Goal: Information Seeking & Learning: Check status

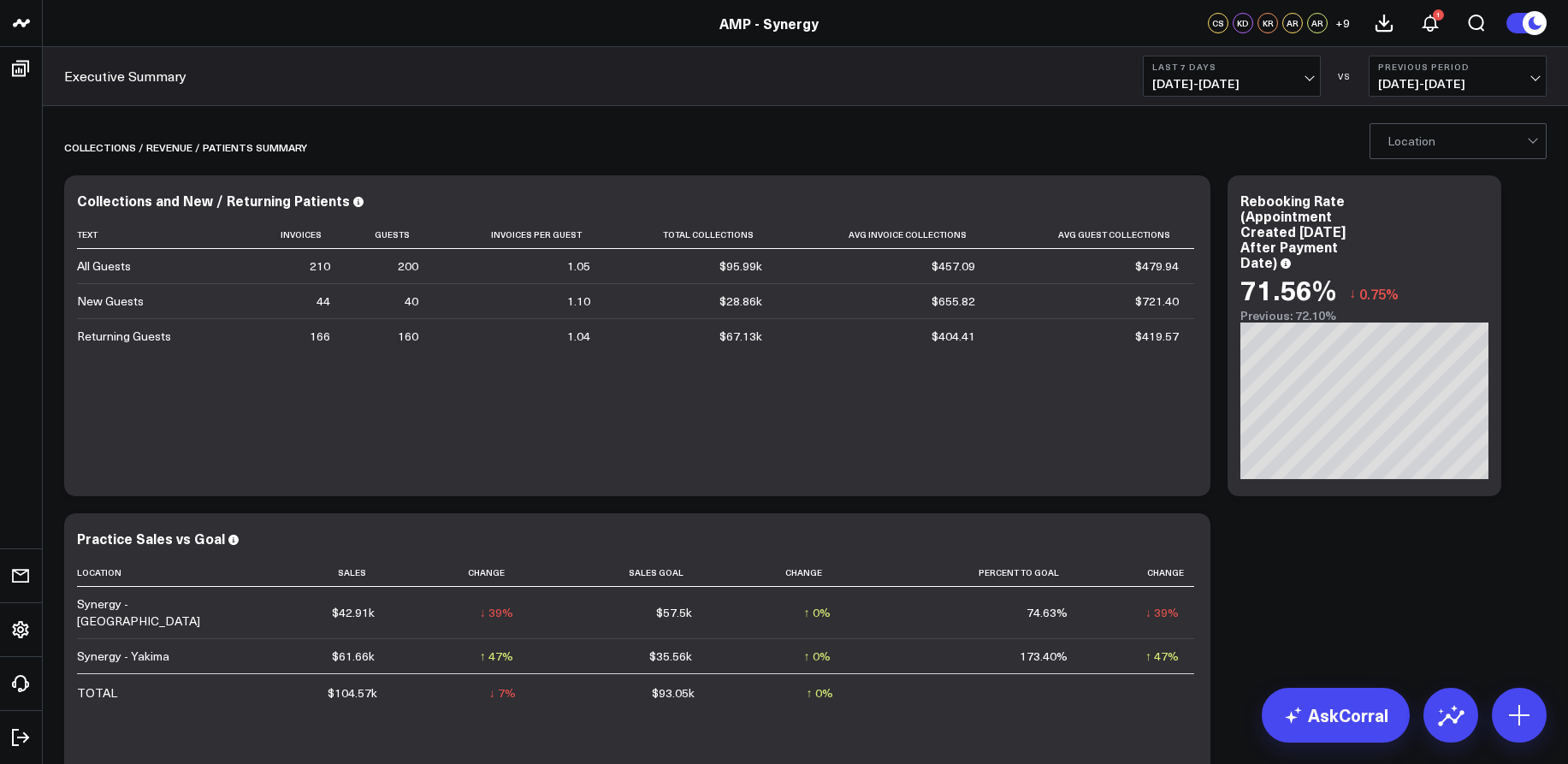
click at [1309, 77] on span "08/12/25 - 08/18/25" at bounding box center [1231, 84] width 159 height 14
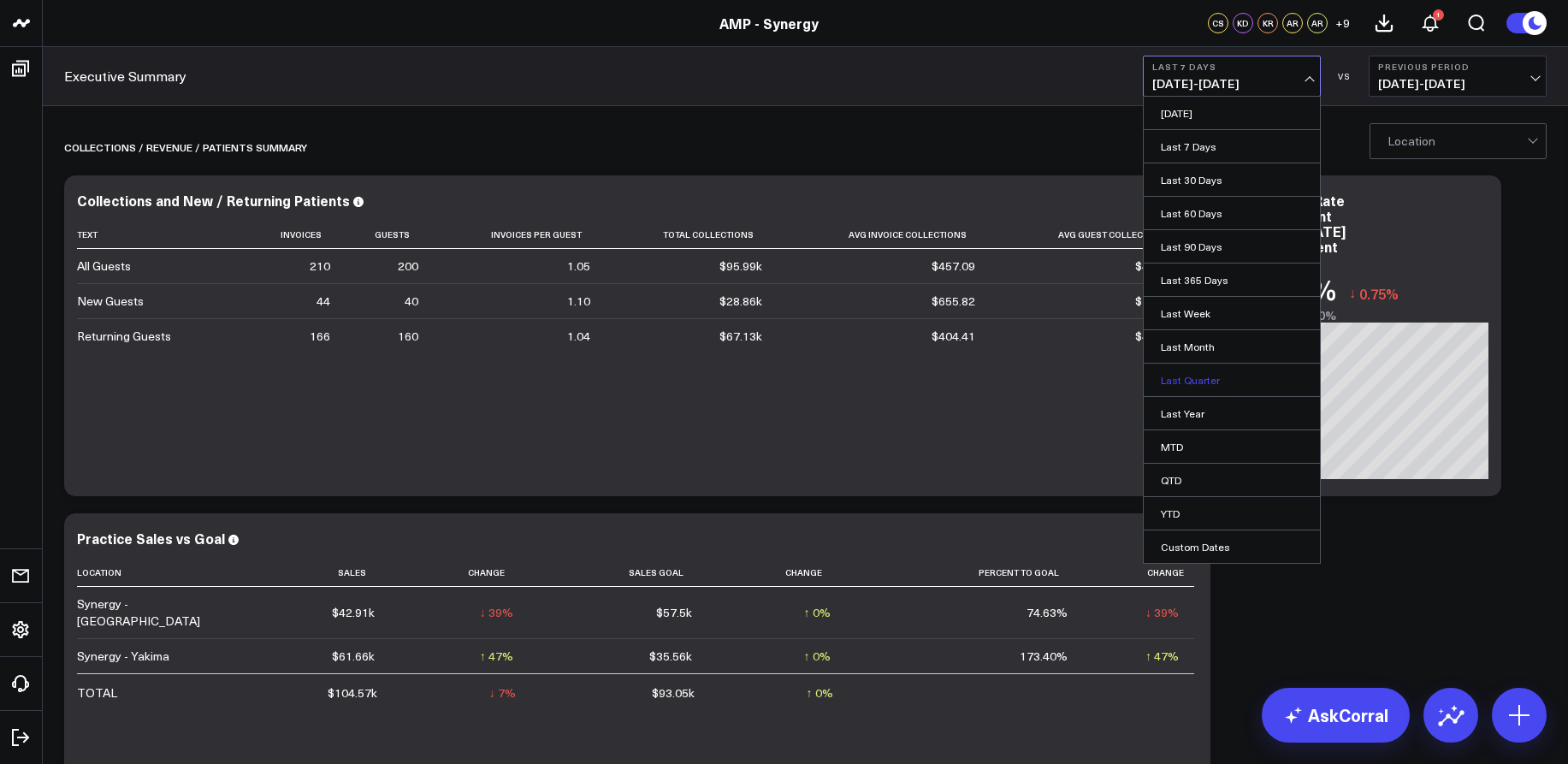
click at [1199, 377] on link "Last Quarter" at bounding box center [1231, 380] width 176 height 33
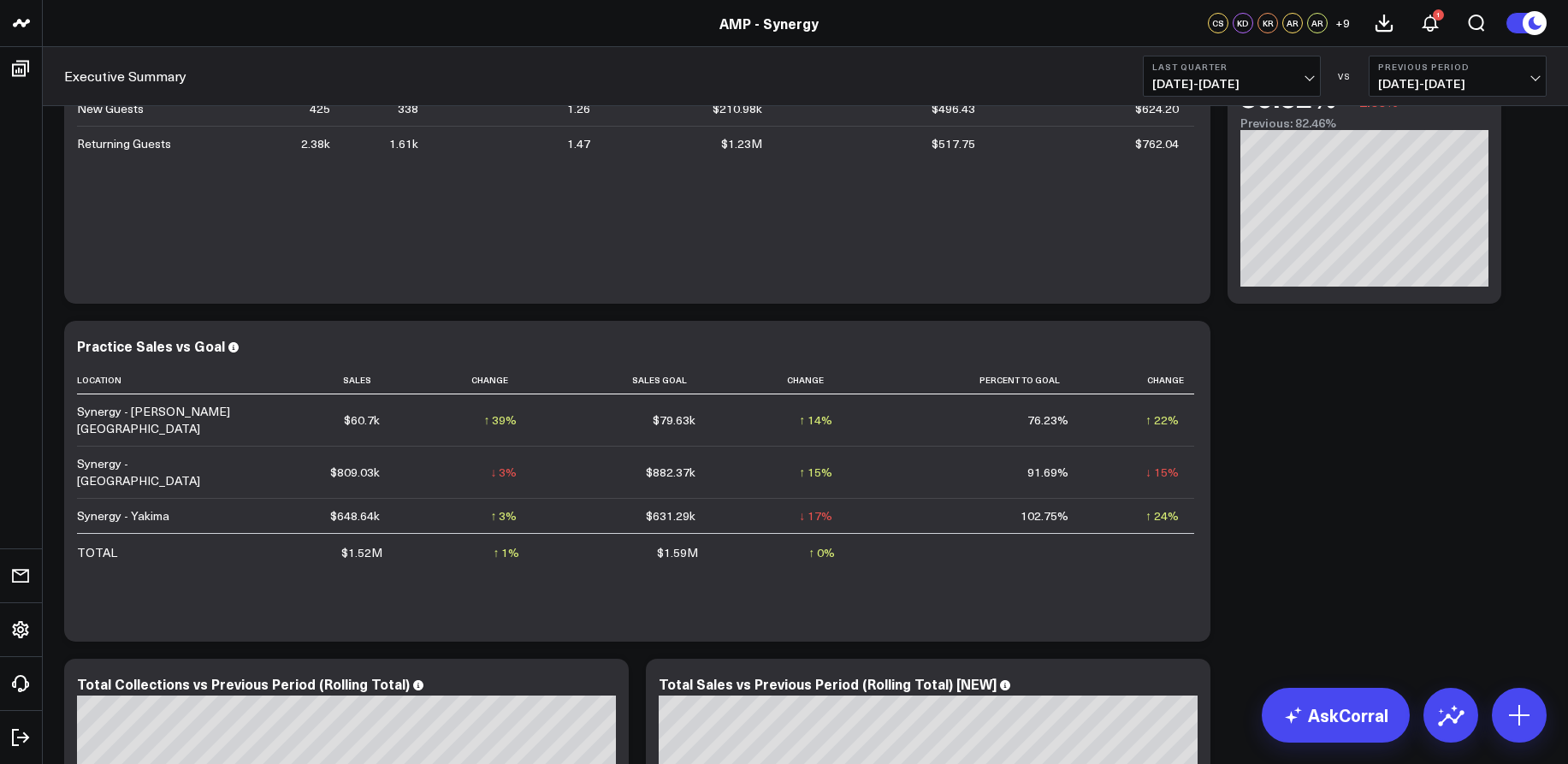
scroll to position [171, 0]
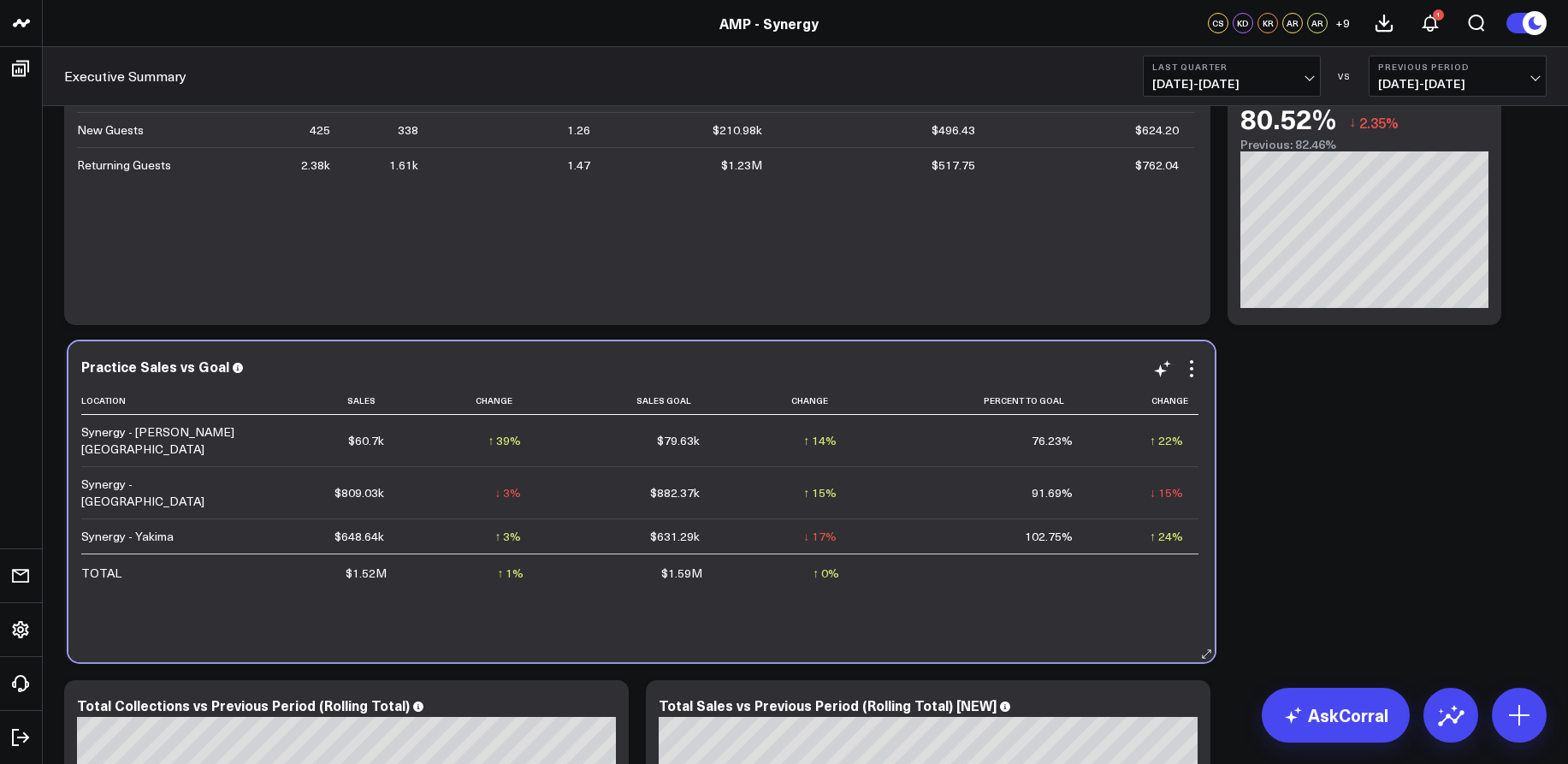
click at [370, 553] on td "$1.52M" at bounding box center [326, 571] width 147 height 37
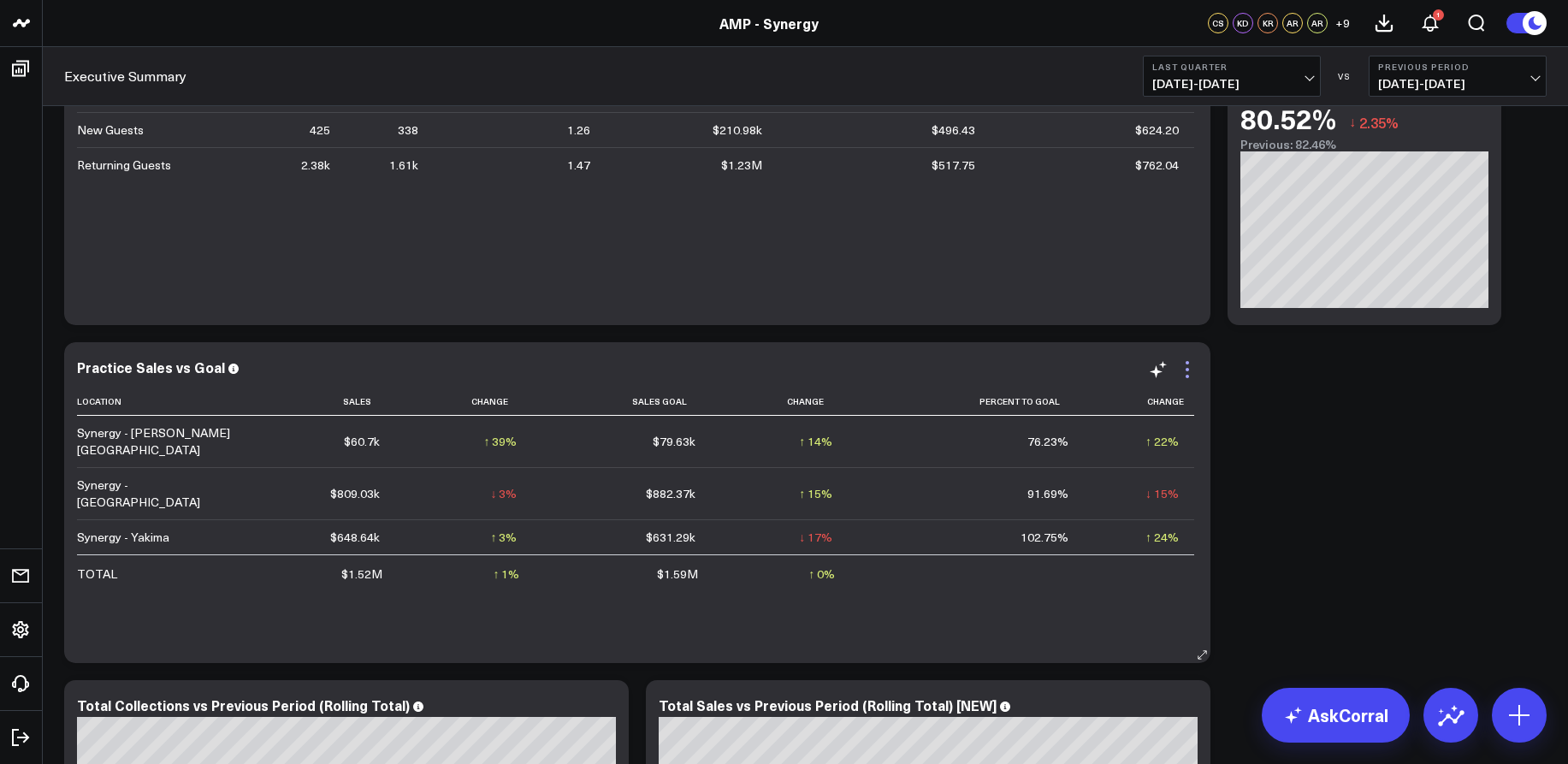
click at [1185, 376] on icon at bounding box center [1187, 376] width 3 height 3
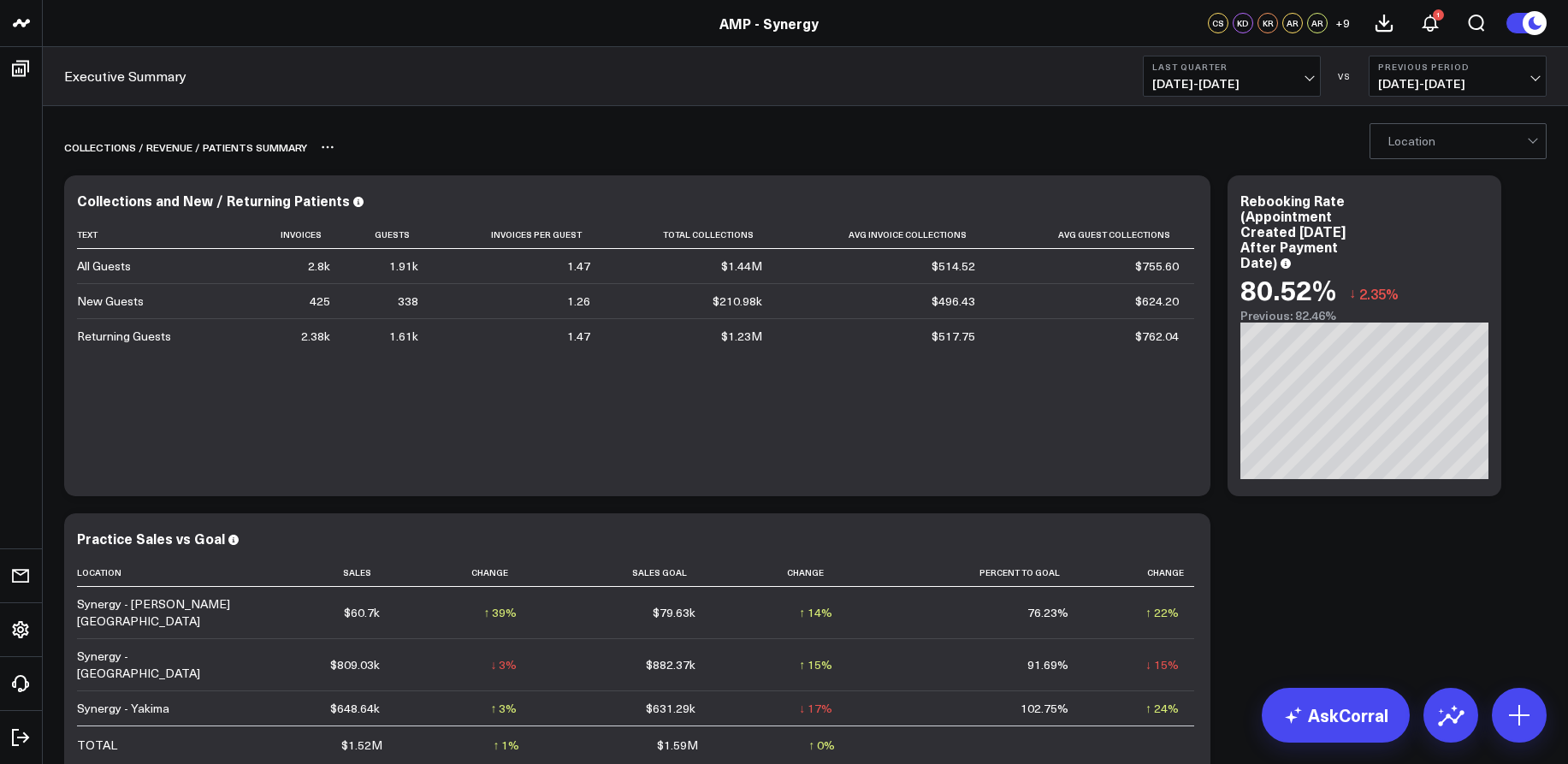
click at [325, 146] on icon at bounding box center [327, 147] width 14 height 14
click at [803, 181] on div "Collections and New / Returning Patients Text Invoices Guests Invoices Per Gues…" at bounding box center [636, 335] width 1146 height 320
click at [1428, 139] on div at bounding box center [1457, 142] width 139 height 35
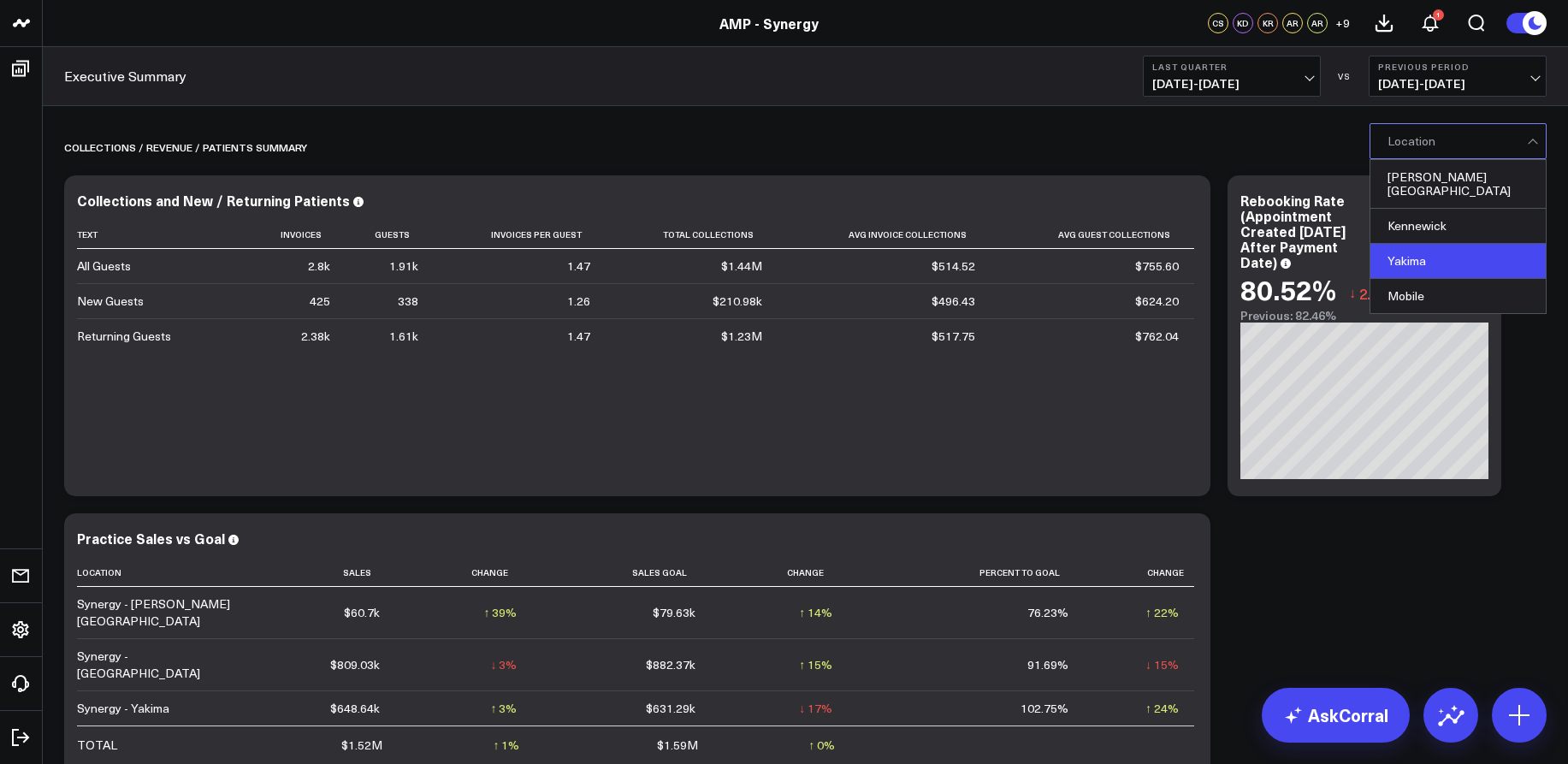
click at [1408, 246] on div "Yakima" at bounding box center [1457, 261] width 175 height 35
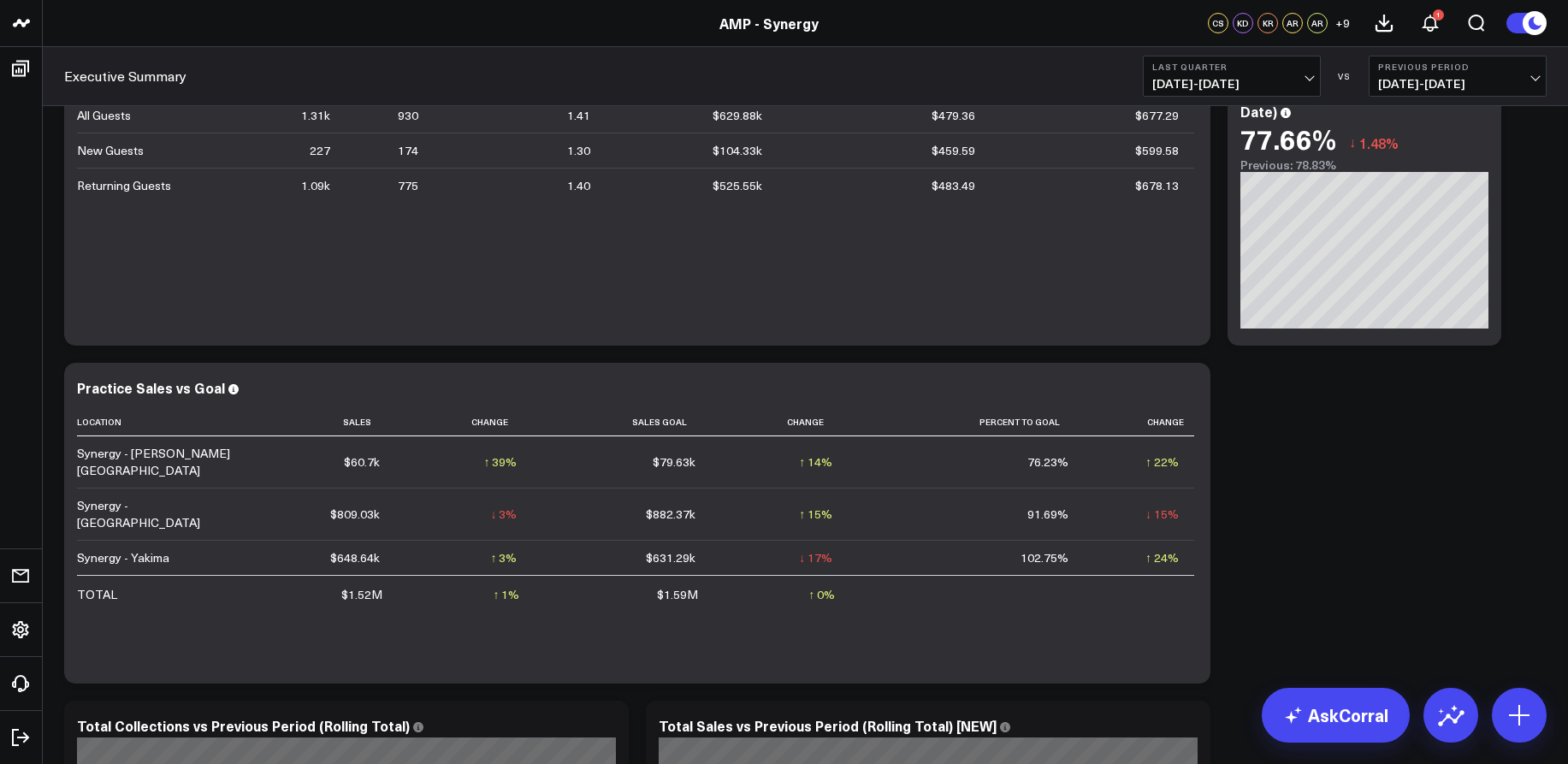
scroll to position [171, 0]
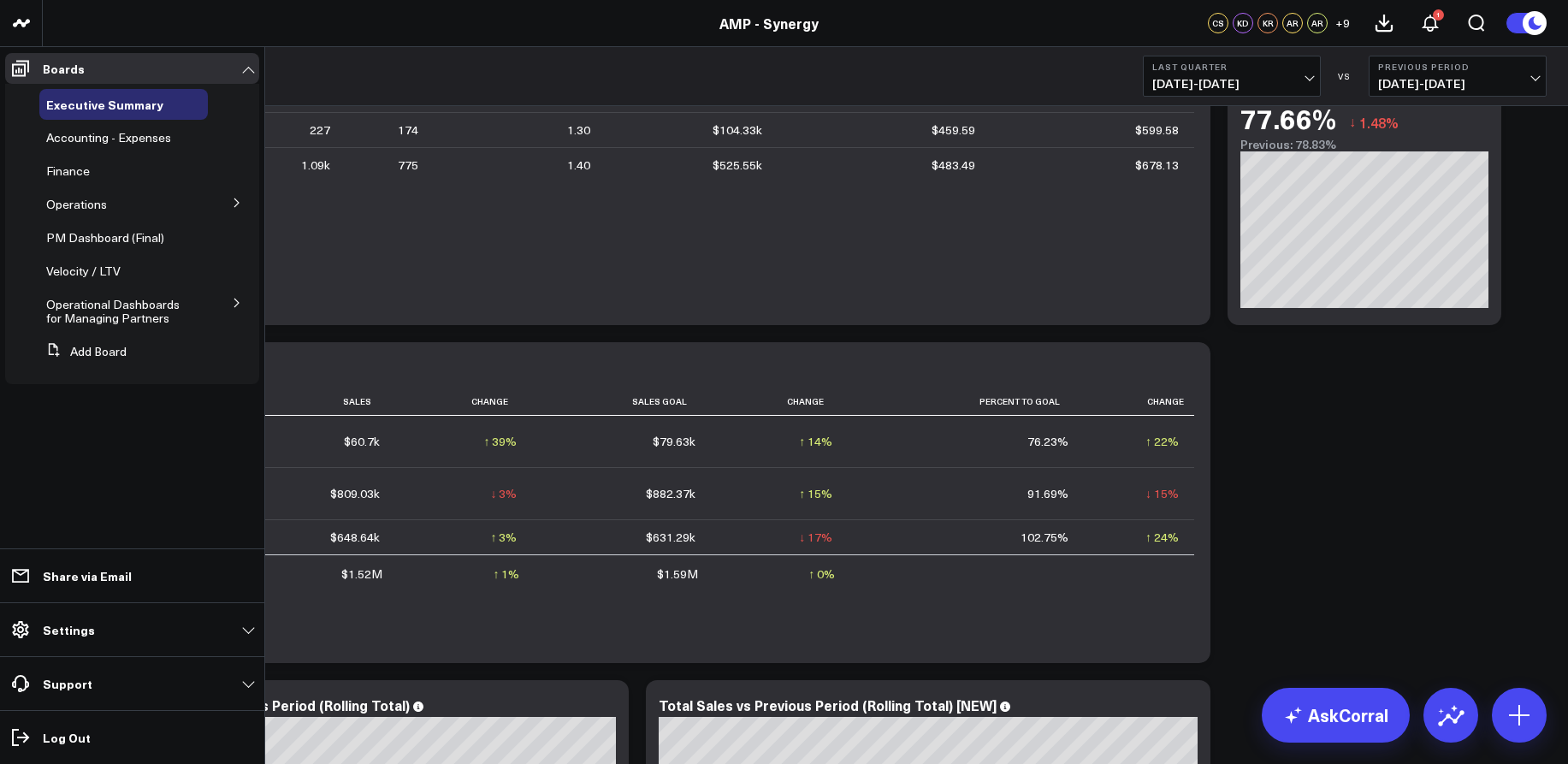
click at [235, 199] on icon at bounding box center [236, 203] width 4 height 9
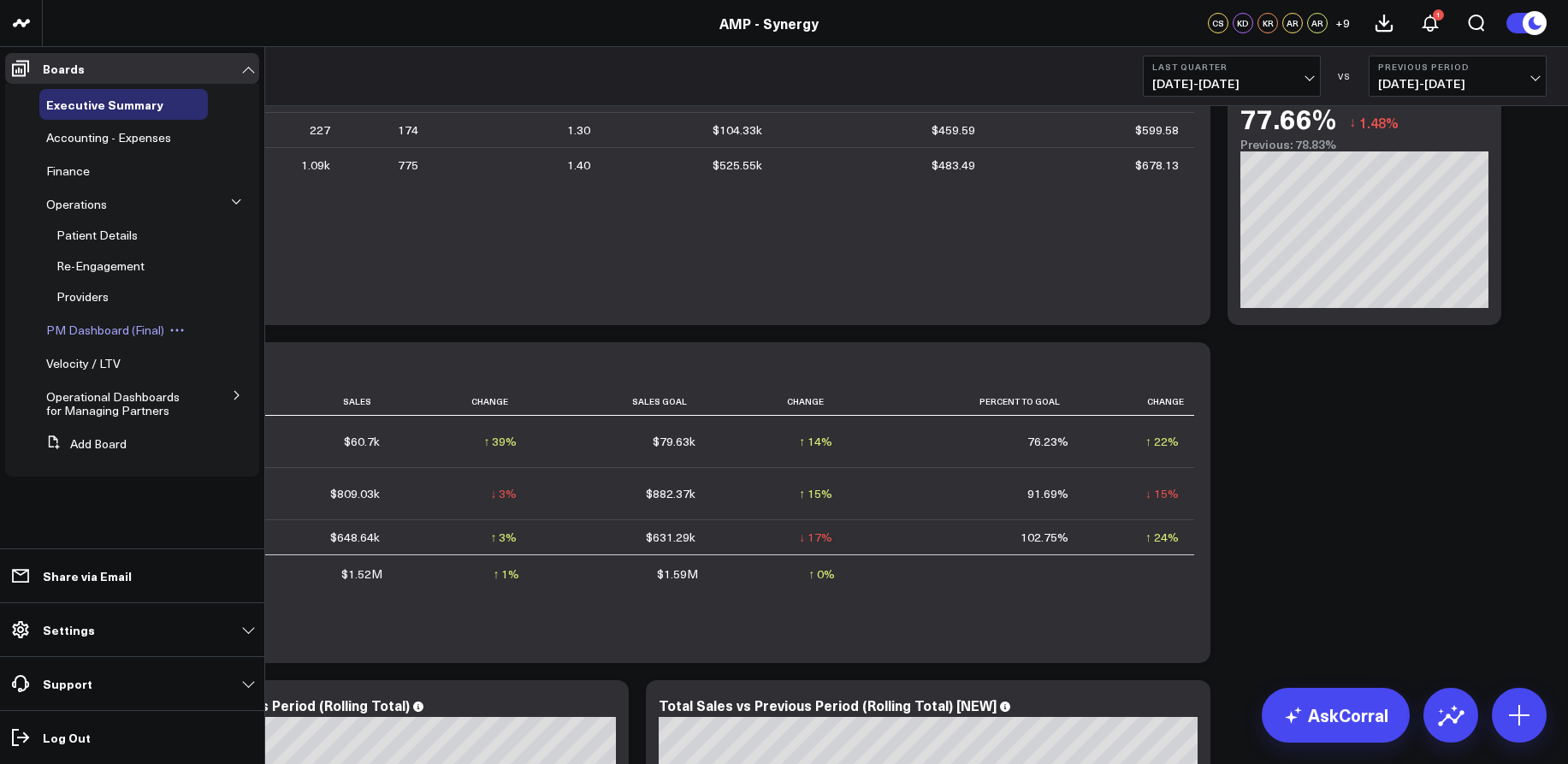
click at [113, 325] on span "PM Dashboard (Final)" at bounding box center [104, 329] width 118 height 16
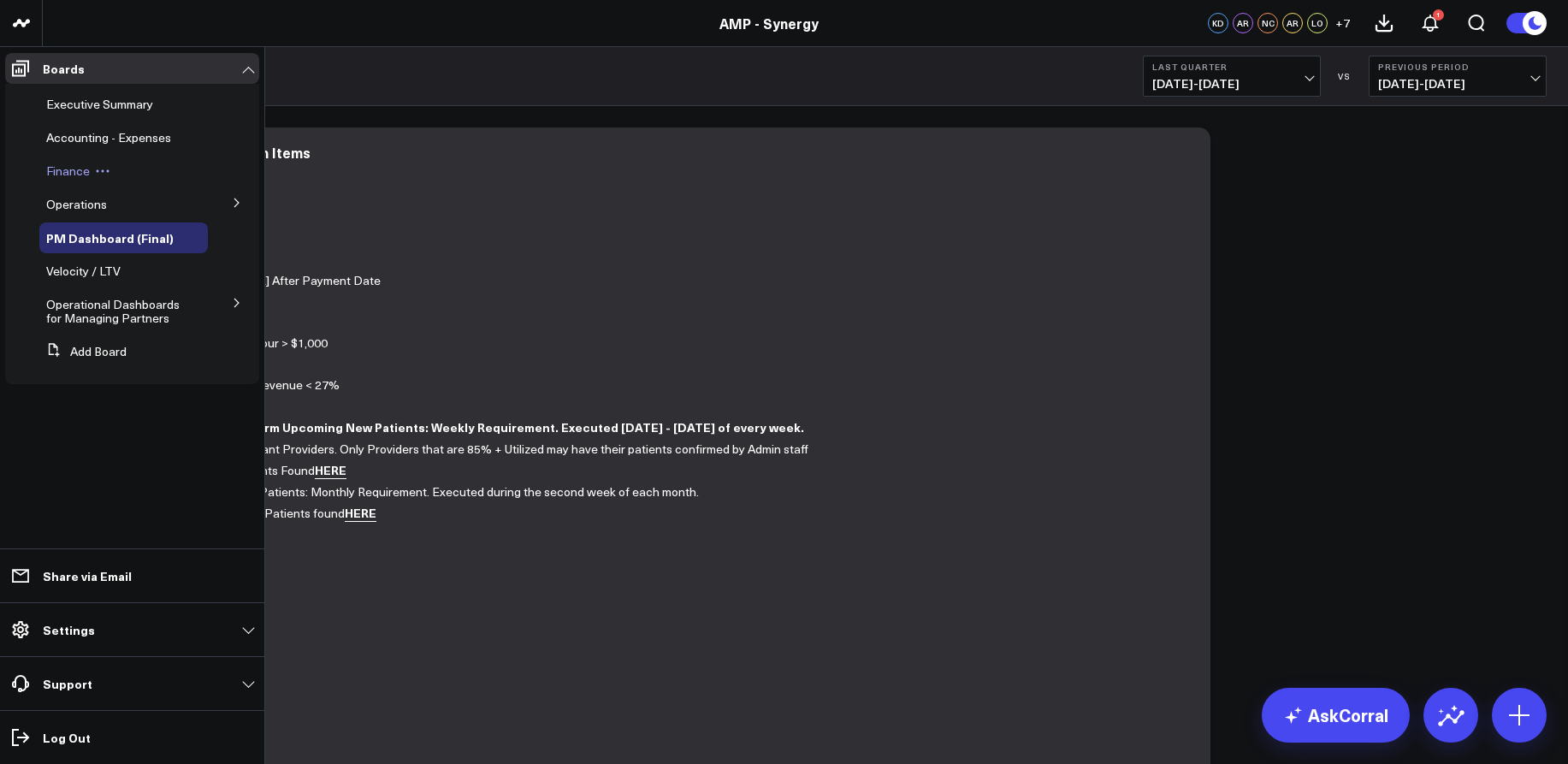
click at [91, 173] on button at bounding box center [103, 171] width 26 height 14
click at [61, 167] on span "Finance" at bounding box center [67, 170] width 44 height 16
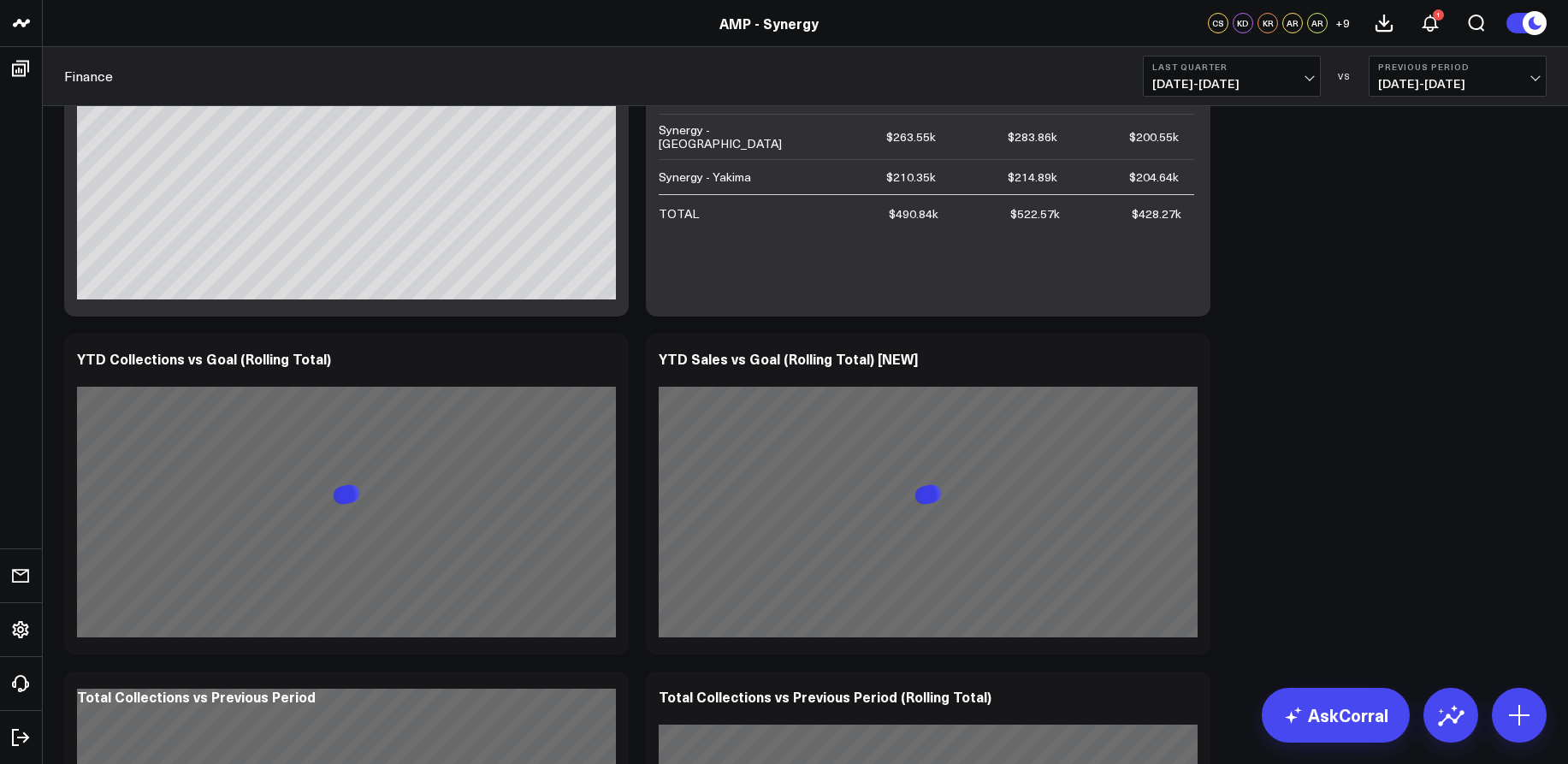
scroll to position [684, 0]
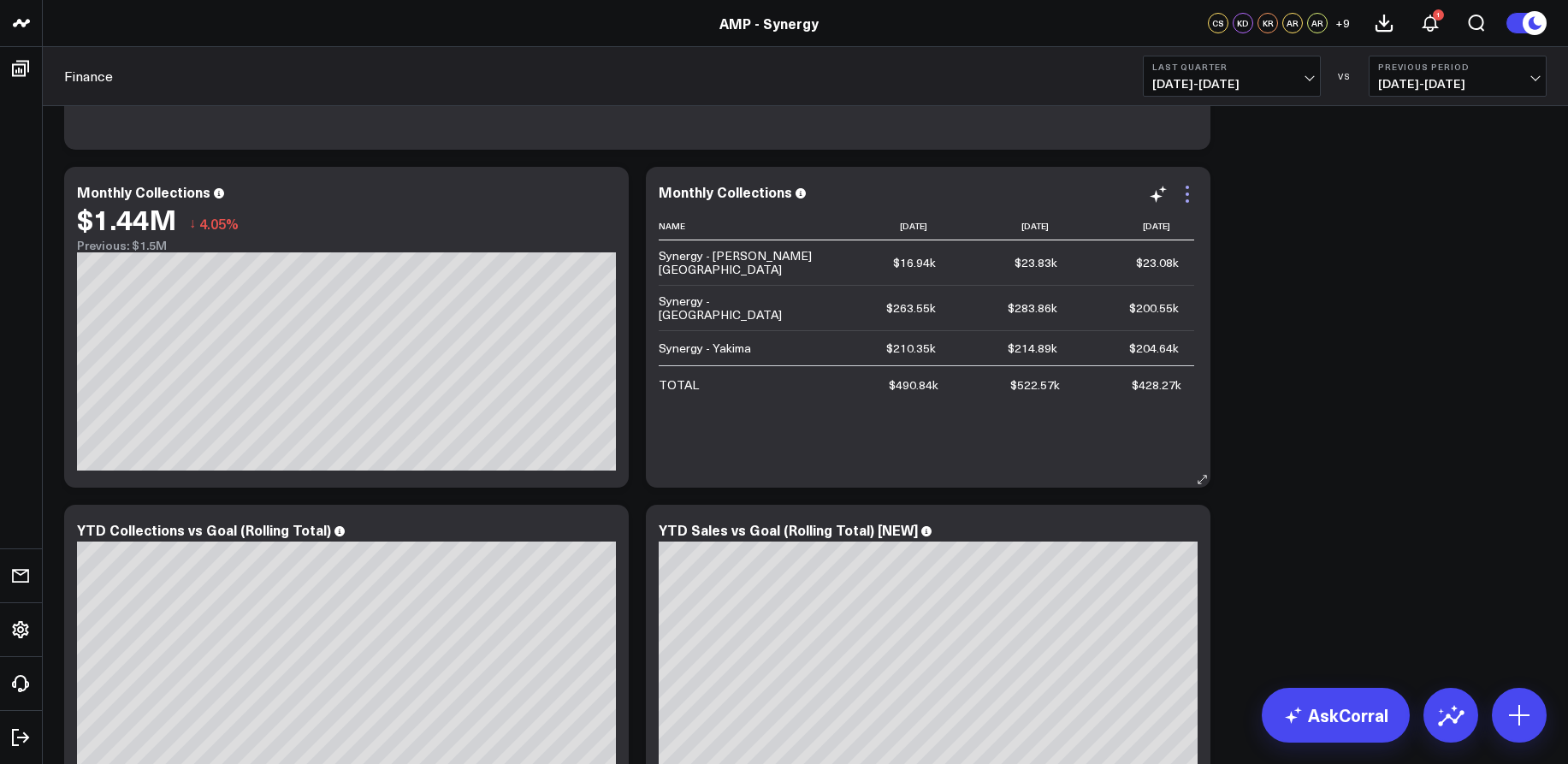
click at [1190, 199] on icon at bounding box center [1187, 194] width 21 height 21
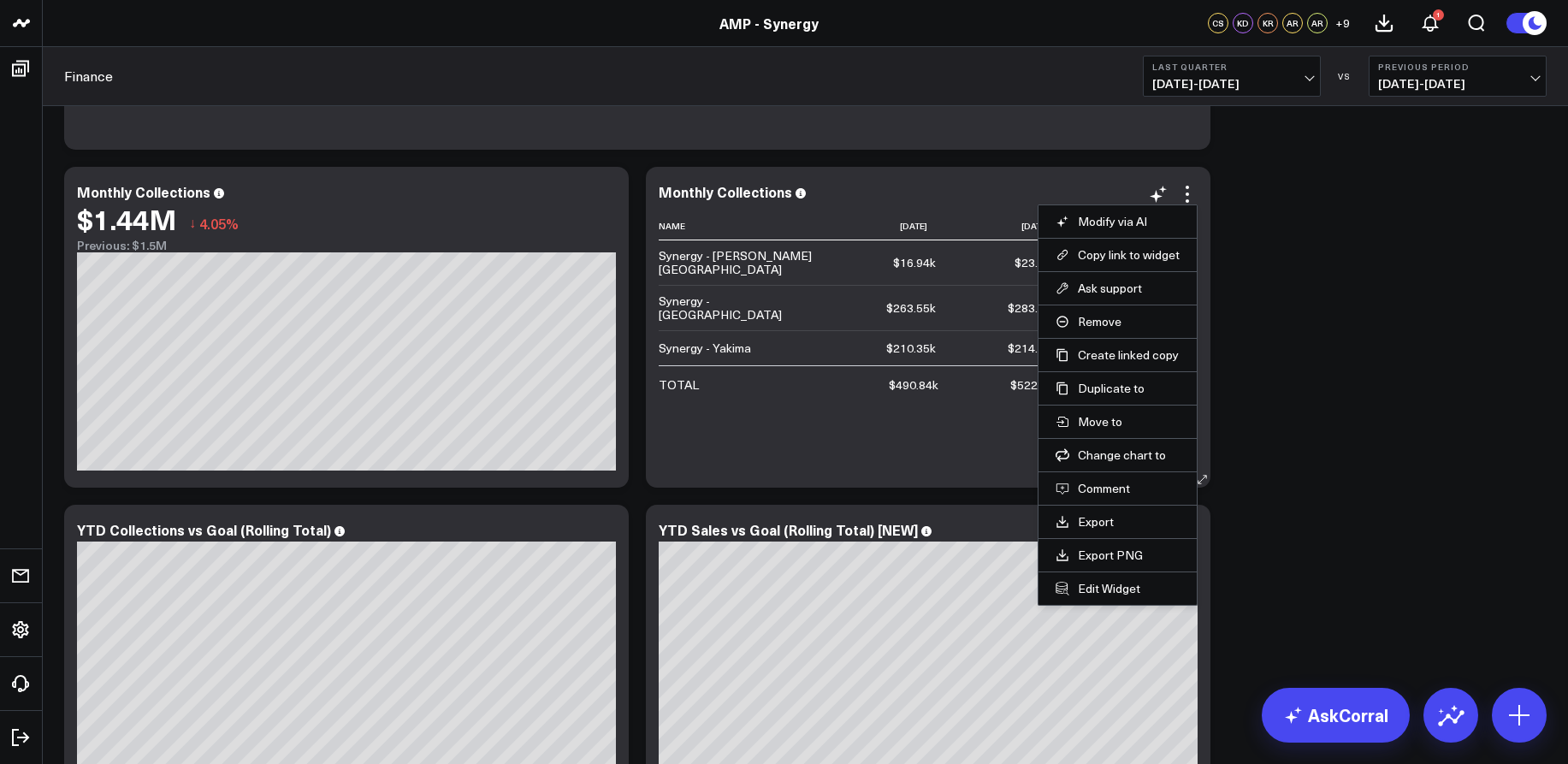
click at [897, 197] on div "Monthly Collections" at bounding box center [928, 192] width 539 height 16
